Goal: Task Accomplishment & Management: Manage account settings

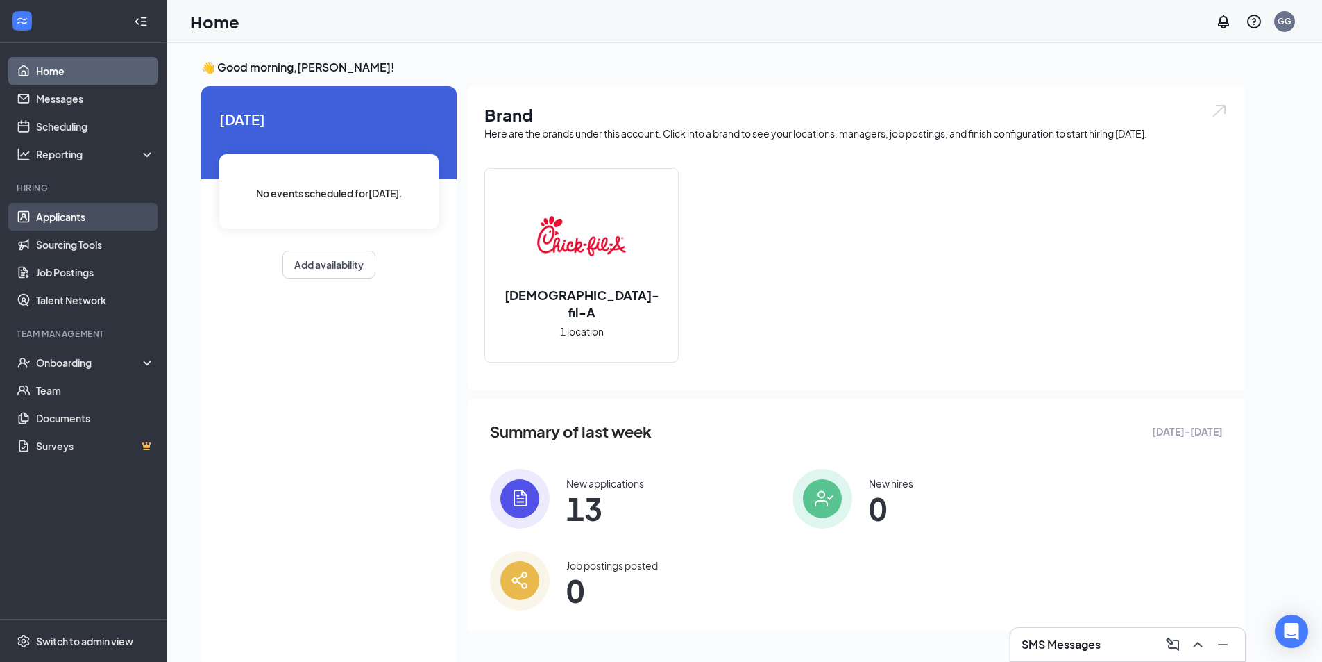
click at [82, 218] on link "Applicants" at bounding box center [95, 217] width 119 height 28
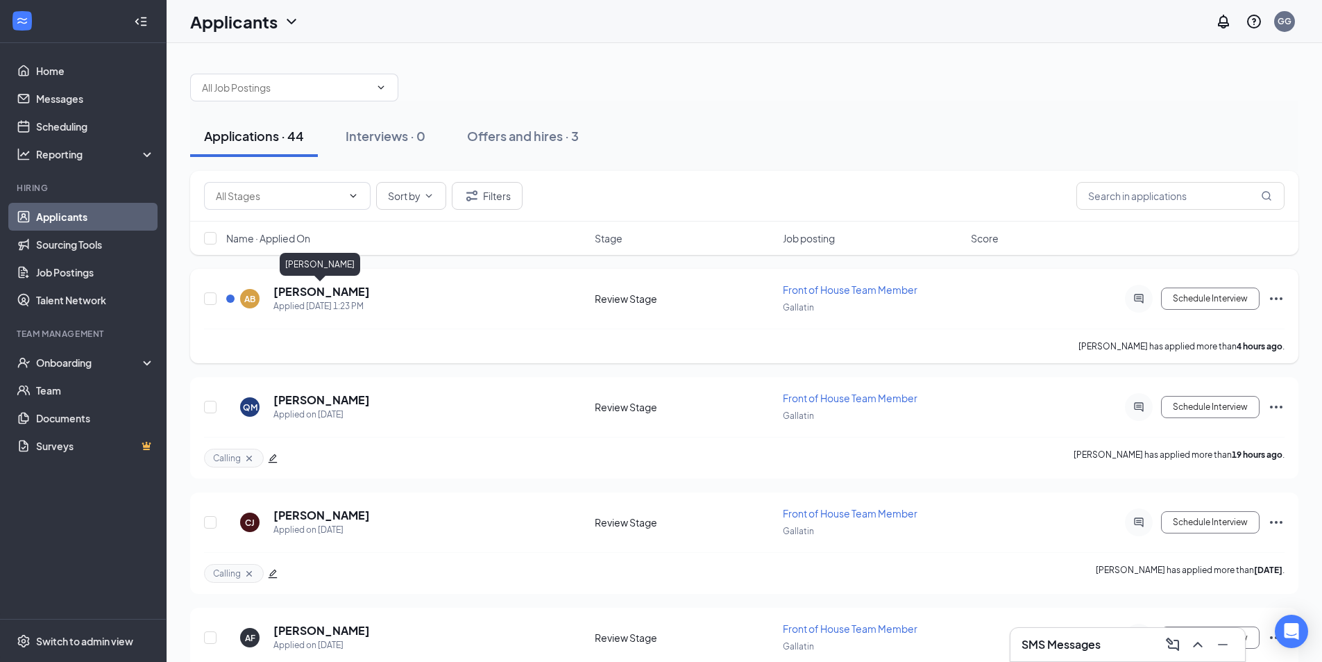
click at [328, 289] on h5 "[PERSON_NAME]" at bounding box center [322, 291] width 96 height 15
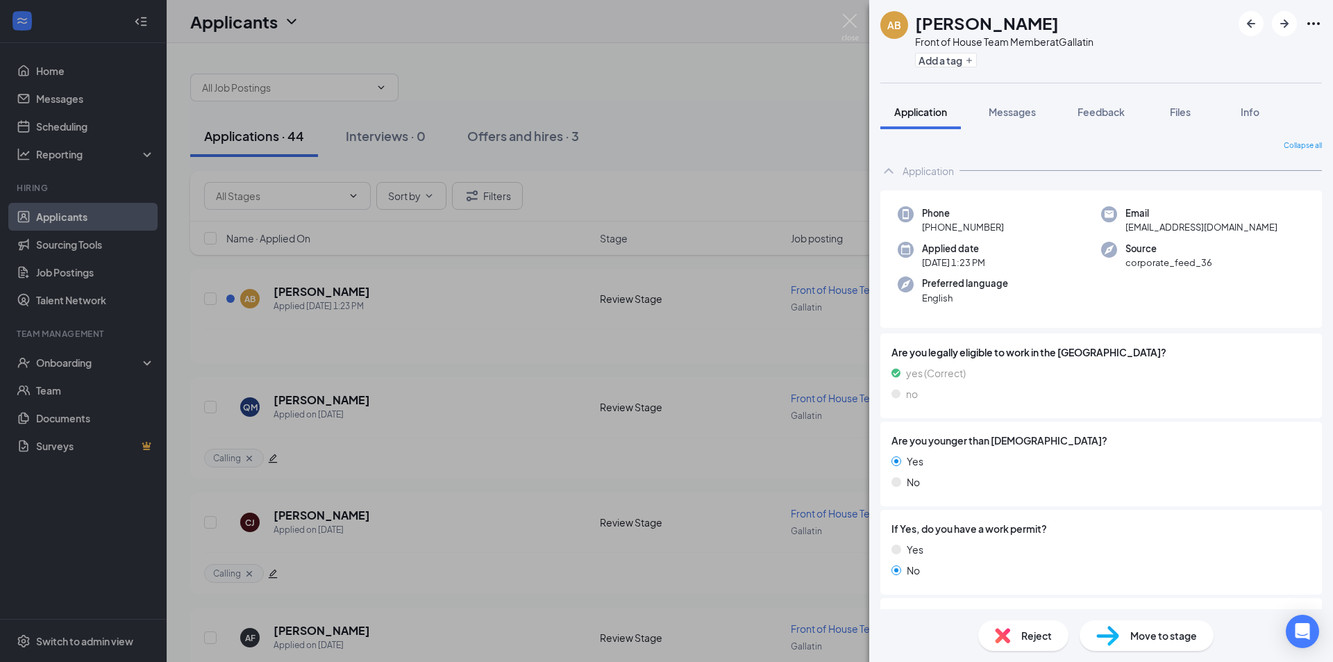
drag, startPoint x: 917, startPoint y: 23, endPoint x: 1057, endPoint y: 30, distance: 140.4
click at [1057, 30] on div "[PERSON_NAME]" at bounding box center [1004, 23] width 178 height 24
drag, startPoint x: 1009, startPoint y: 26, endPoint x: 1006, endPoint y: 19, distance: 7.1
copy h1 "[PERSON_NAME]"
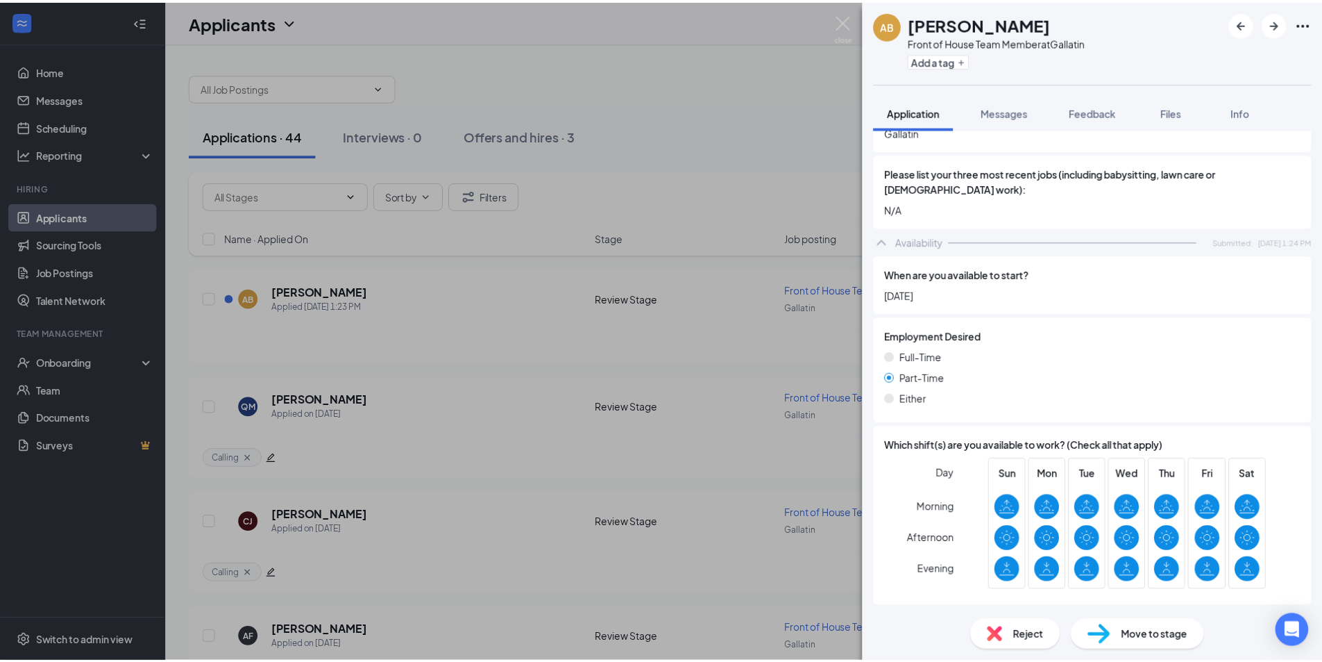
scroll to position [682, 0]
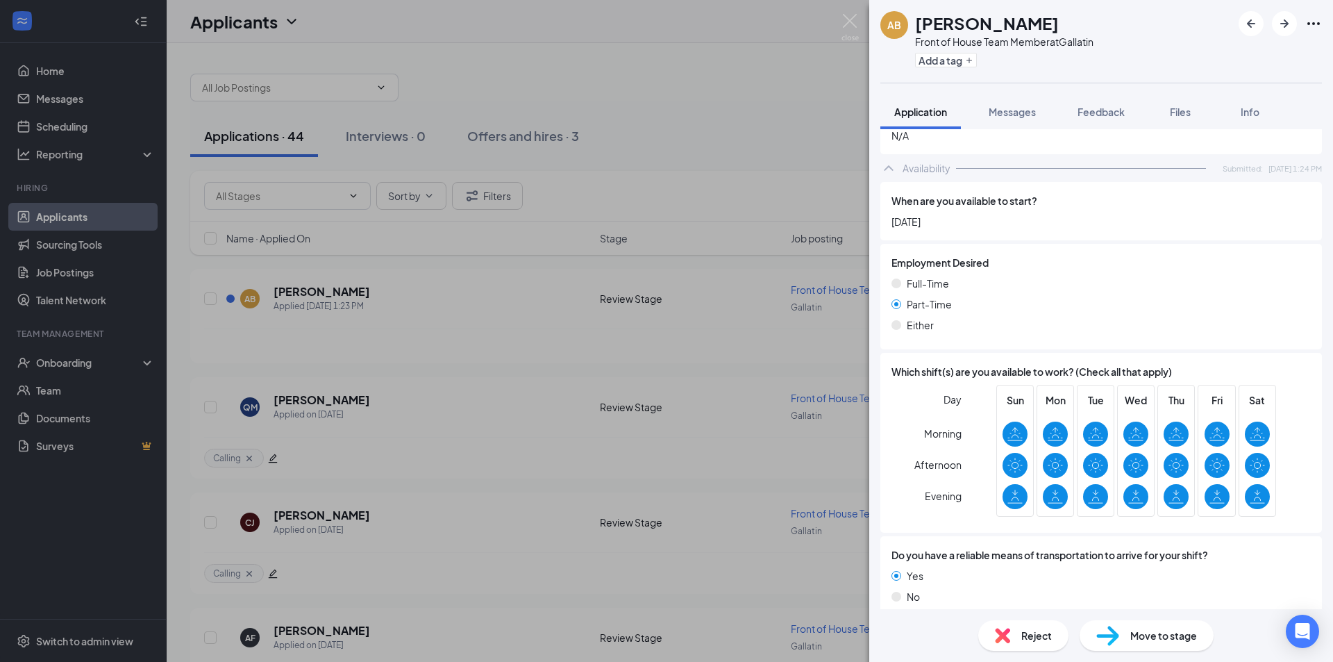
click at [326, 308] on div "AB [PERSON_NAME] Front of House Team Member at Gallatin Add a tag Application M…" at bounding box center [666, 331] width 1333 height 662
click at [215, 300] on div "AB [PERSON_NAME] Front of House Team Member at Gallatin Add a tag Application M…" at bounding box center [666, 331] width 1333 height 662
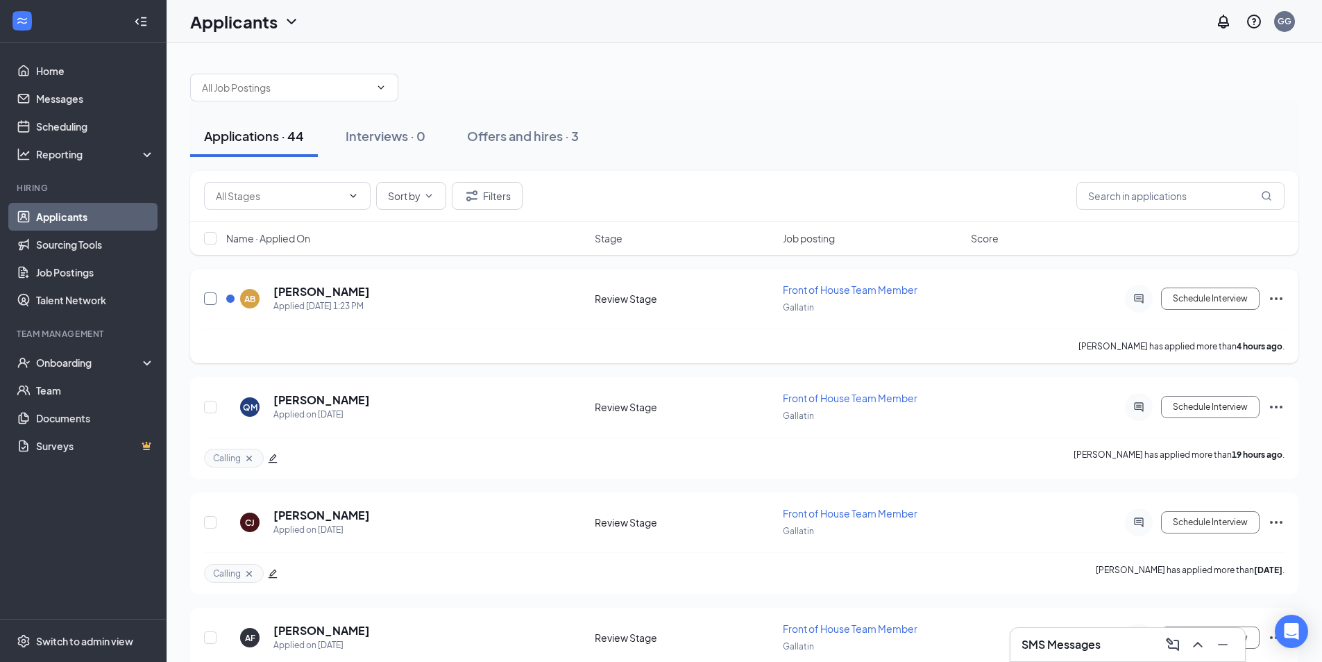
click at [212, 299] on input "checkbox" at bounding box center [210, 298] width 12 height 12
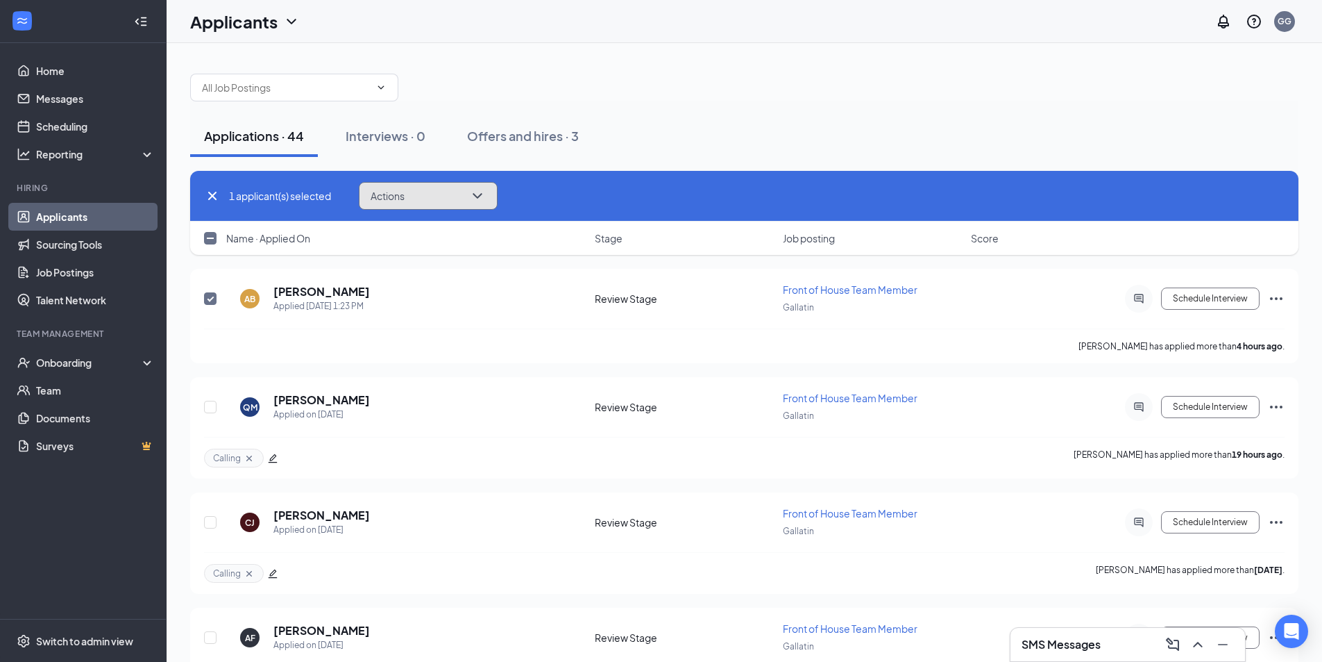
click at [450, 190] on button "Actions" at bounding box center [428, 196] width 139 height 28
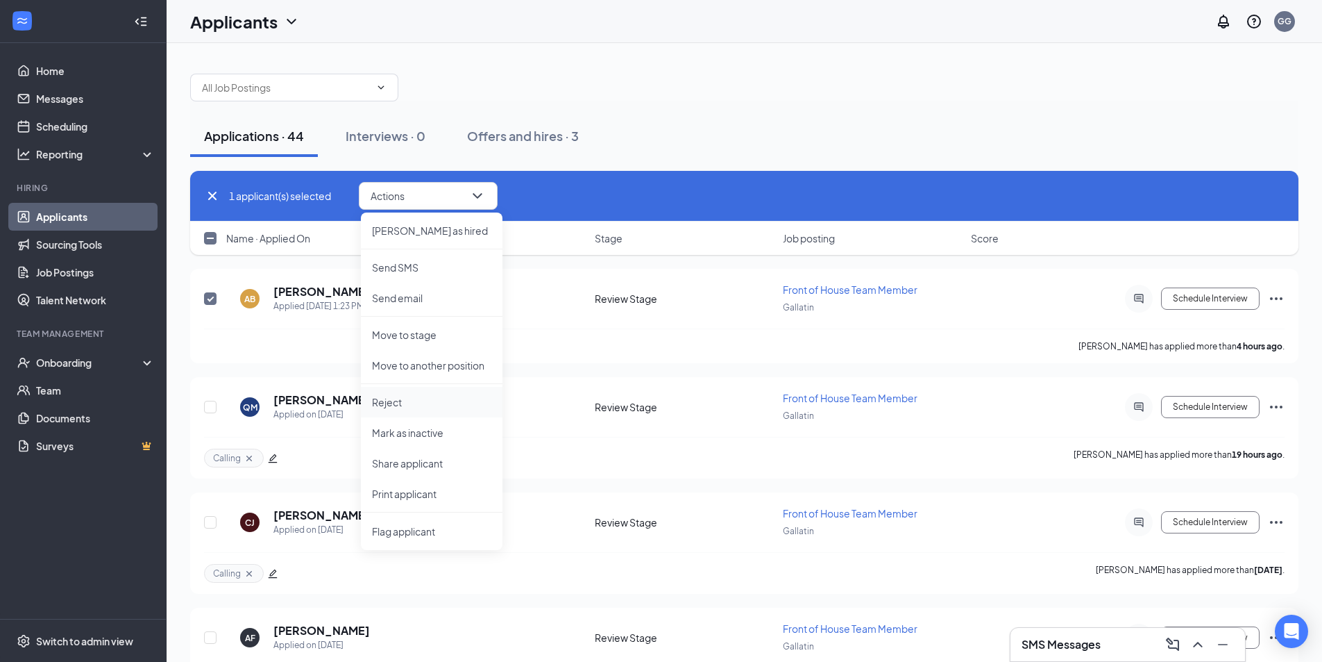
click at [419, 399] on p "Reject" at bounding box center [431, 402] width 119 height 14
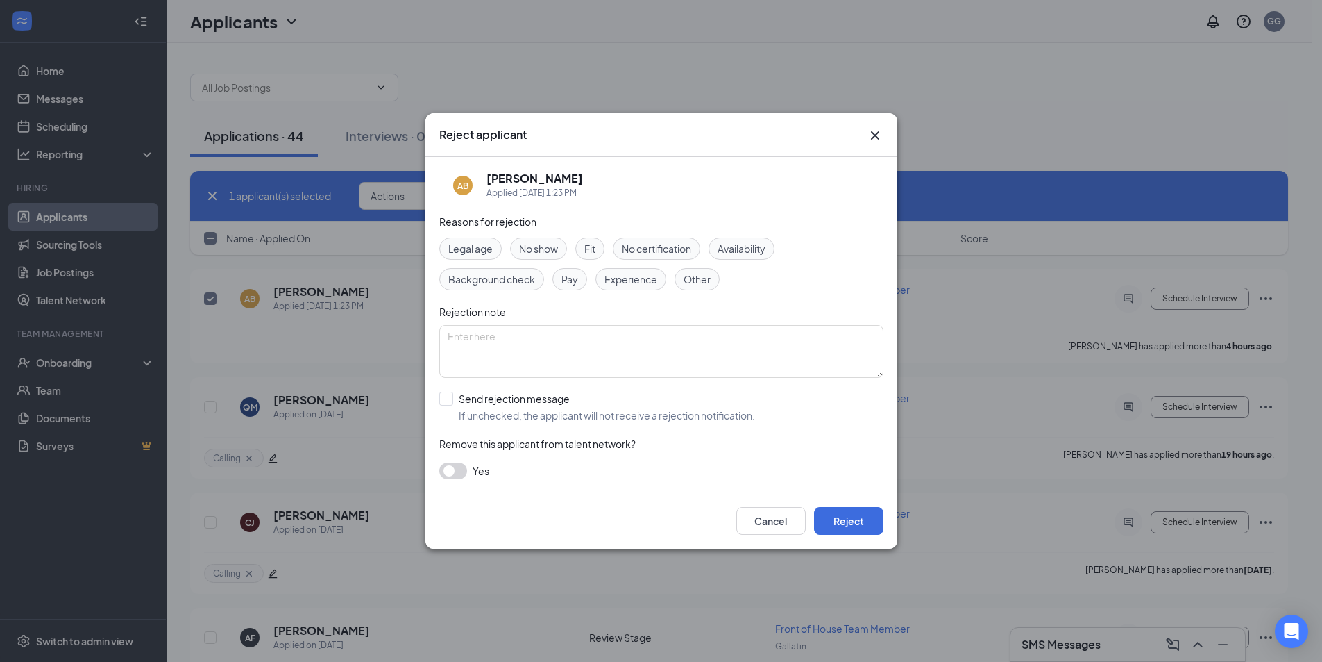
drag, startPoint x: 705, startPoint y: 281, endPoint x: 712, endPoint y: 290, distance: 11.4
click at [705, 283] on span "Other" at bounding box center [697, 278] width 27 height 15
click at [863, 514] on button "Reject" at bounding box center [848, 521] width 69 height 28
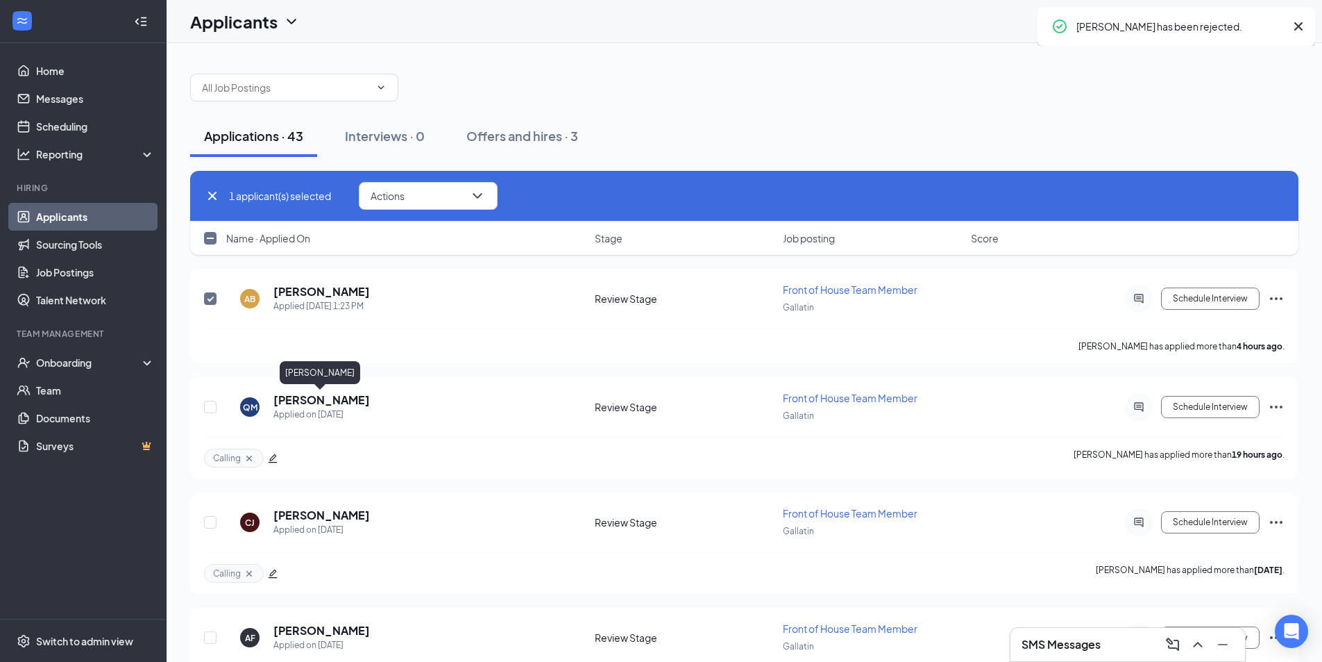
checkbox input "false"
